Goal: Information Seeking & Learning: Learn about a topic

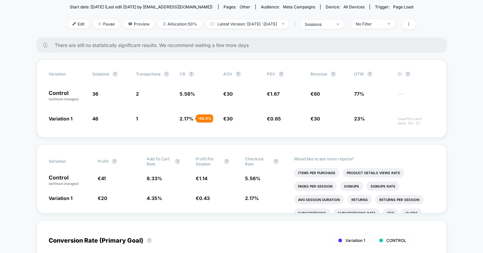
scroll to position [76, 0]
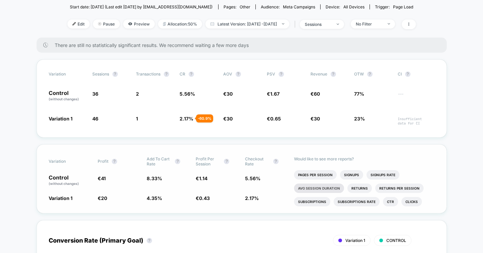
click at [310, 188] on li "Avg Session Duration" at bounding box center [319, 188] width 50 height 9
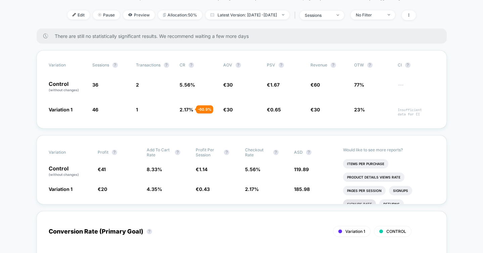
scroll to position [0, 0]
click at [359, 174] on li "Product Details Views Rate" at bounding box center [373, 177] width 61 height 9
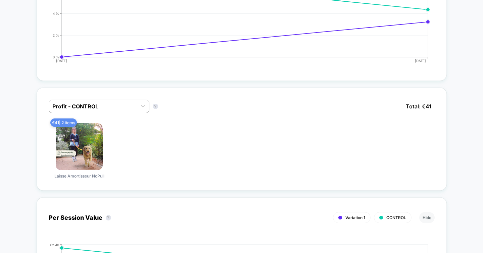
scroll to position [385, 0]
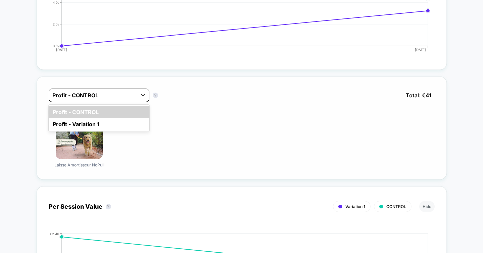
click at [143, 93] on icon at bounding box center [143, 95] width 7 height 7
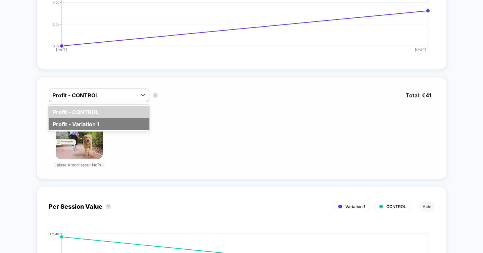
click at [122, 125] on div "Profit - Variation 1" at bounding box center [99, 124] width 101 height 12
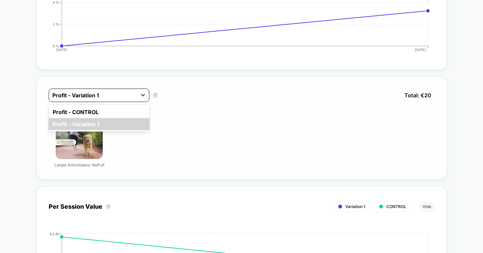
click at [143, 94] on icon at bounding box center [143, 95] width 7 height 7
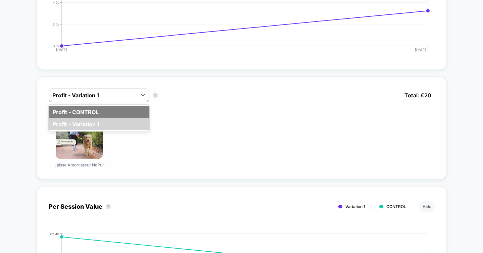
click at [126, 111] on div "Profit - CONTROL" at bounding box center [99, 112] width 101 height 12
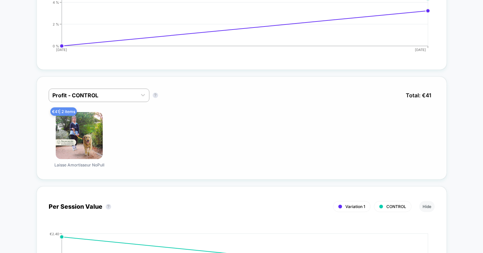
click at [203, 157] on div "€ 41 | 2 items Laisse Amortisseur NoPull" at bounding box center [242, 139] width 386 height 55
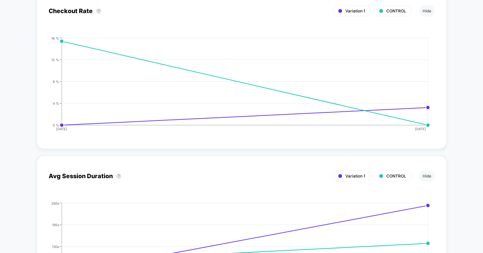
scroll to position [1242, 0]
